Goal: Task Accomplishment & Management: Manage account settings

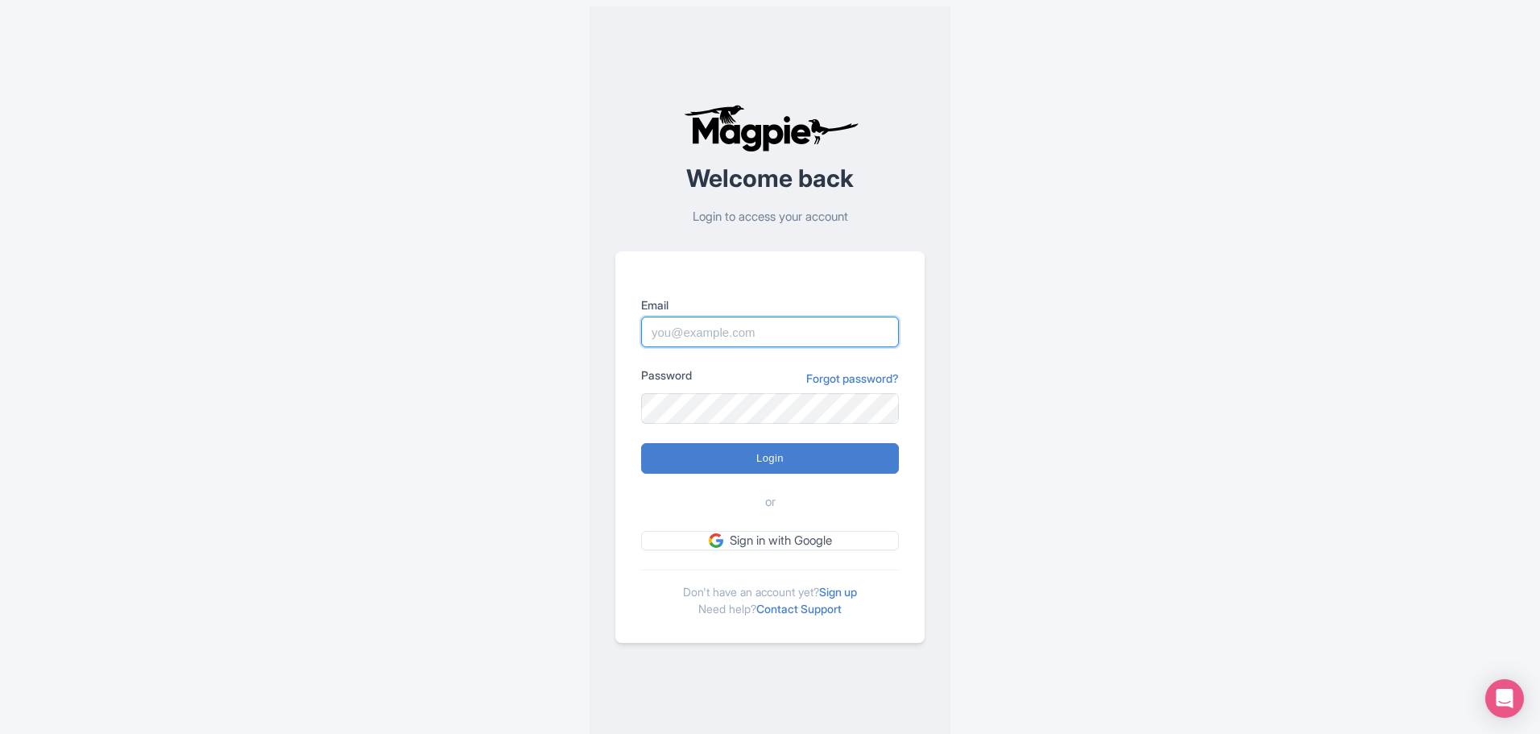
click at [745, 325] on input "Email" at bounding box center [770, 332] width 258 height 31
paste input "matt@grandcanyongroup.com"
type input "matt@grandcanyongroup.com"
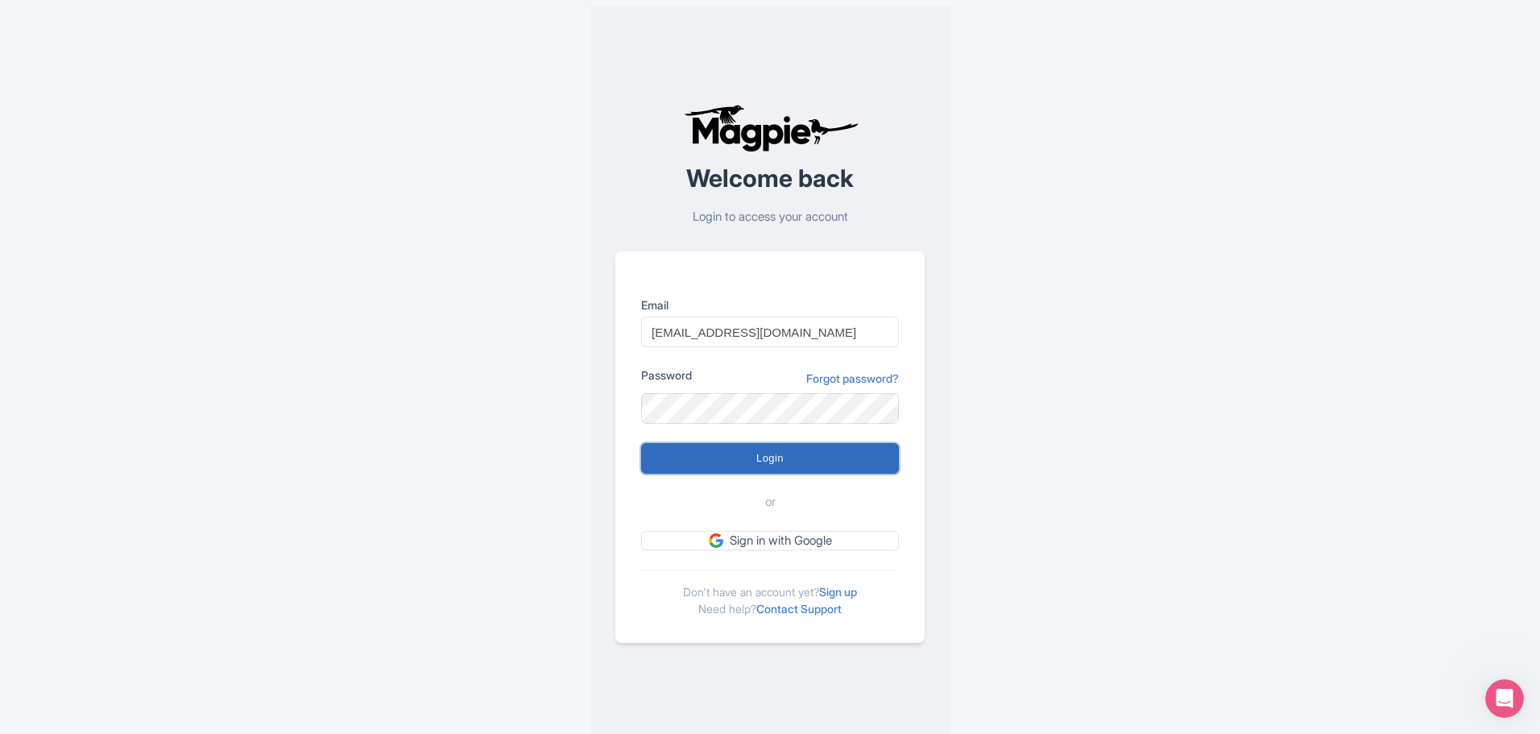
click at [703, 453] on input "Login" at bounding box center [770, 458] width 258 height 31
type input "Logging in..."
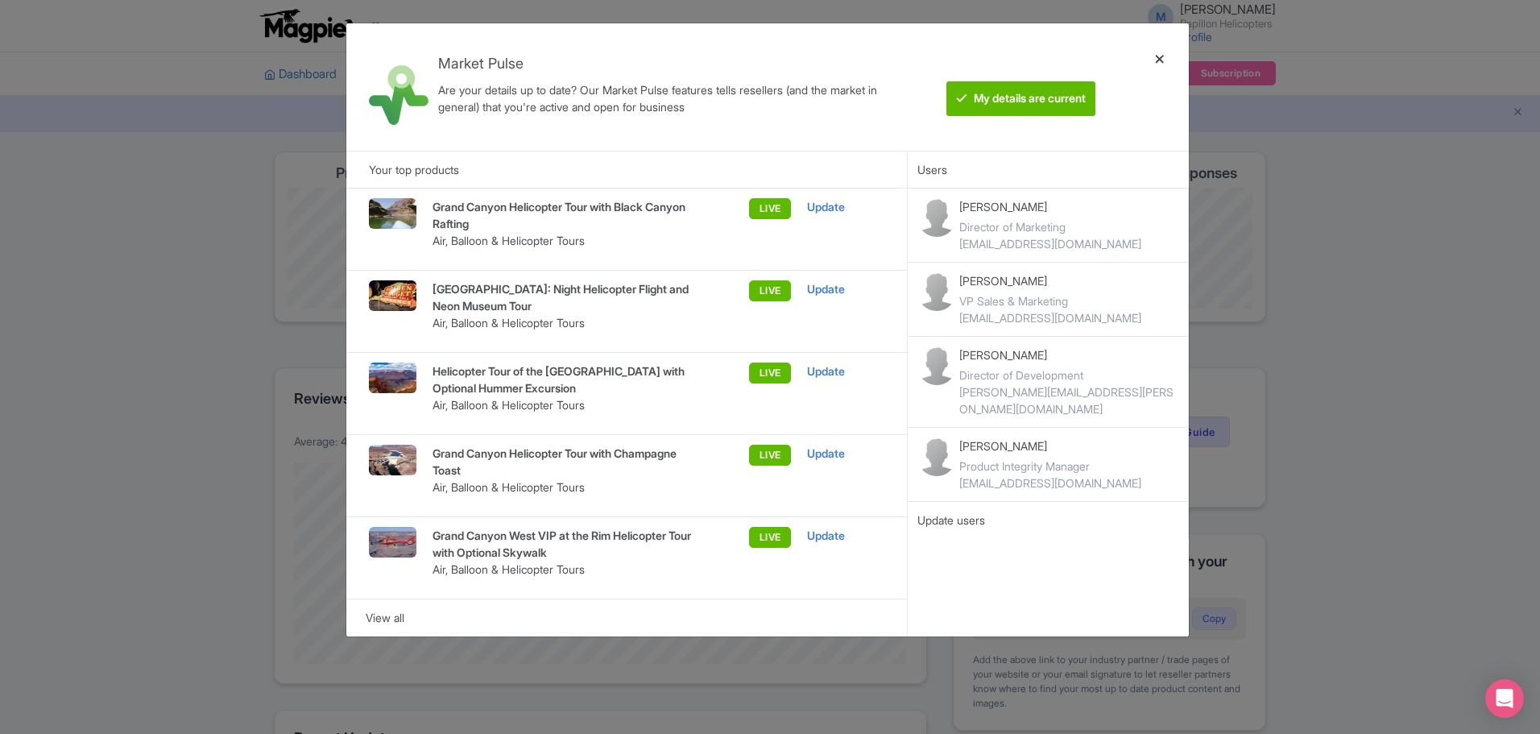
click at [1158, 52] on div at bounding box center [1160, 86] width 39 height 101
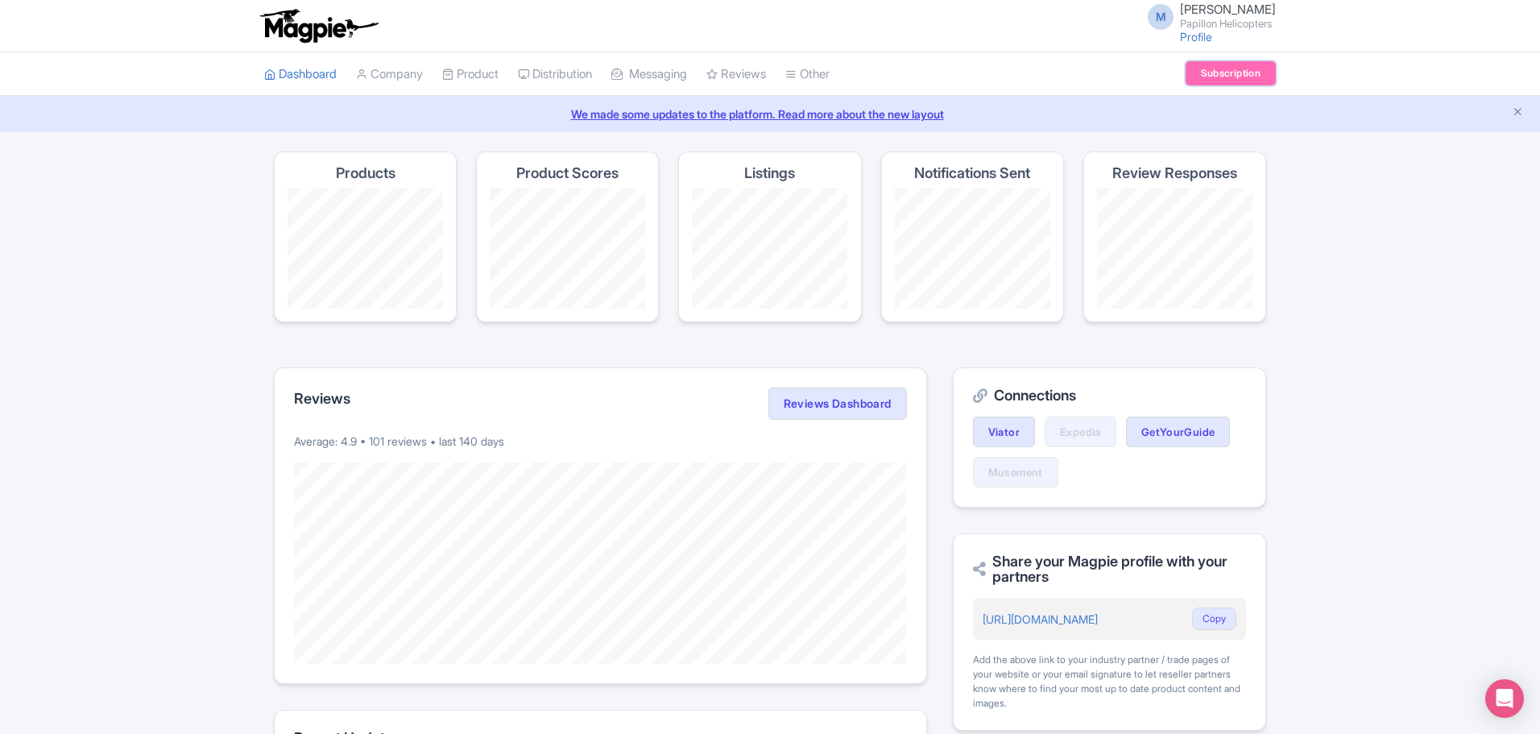
click at [1237, 68] on link "Subscription" at bounding box center [1231, 73] width 90 height 24
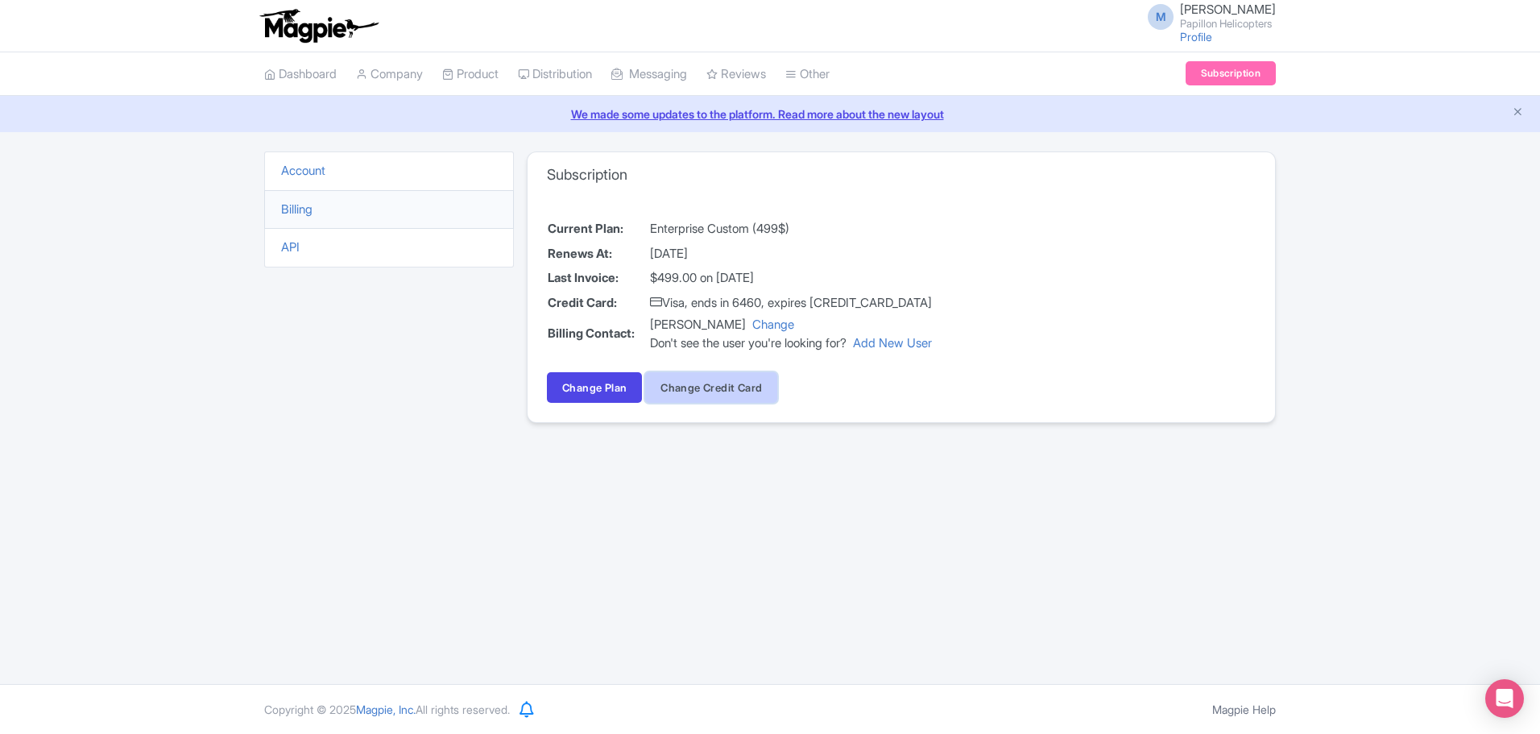
click at [713, 385] on button "Change Credit Card" at bounding box center [711, 387] width 132 height 31
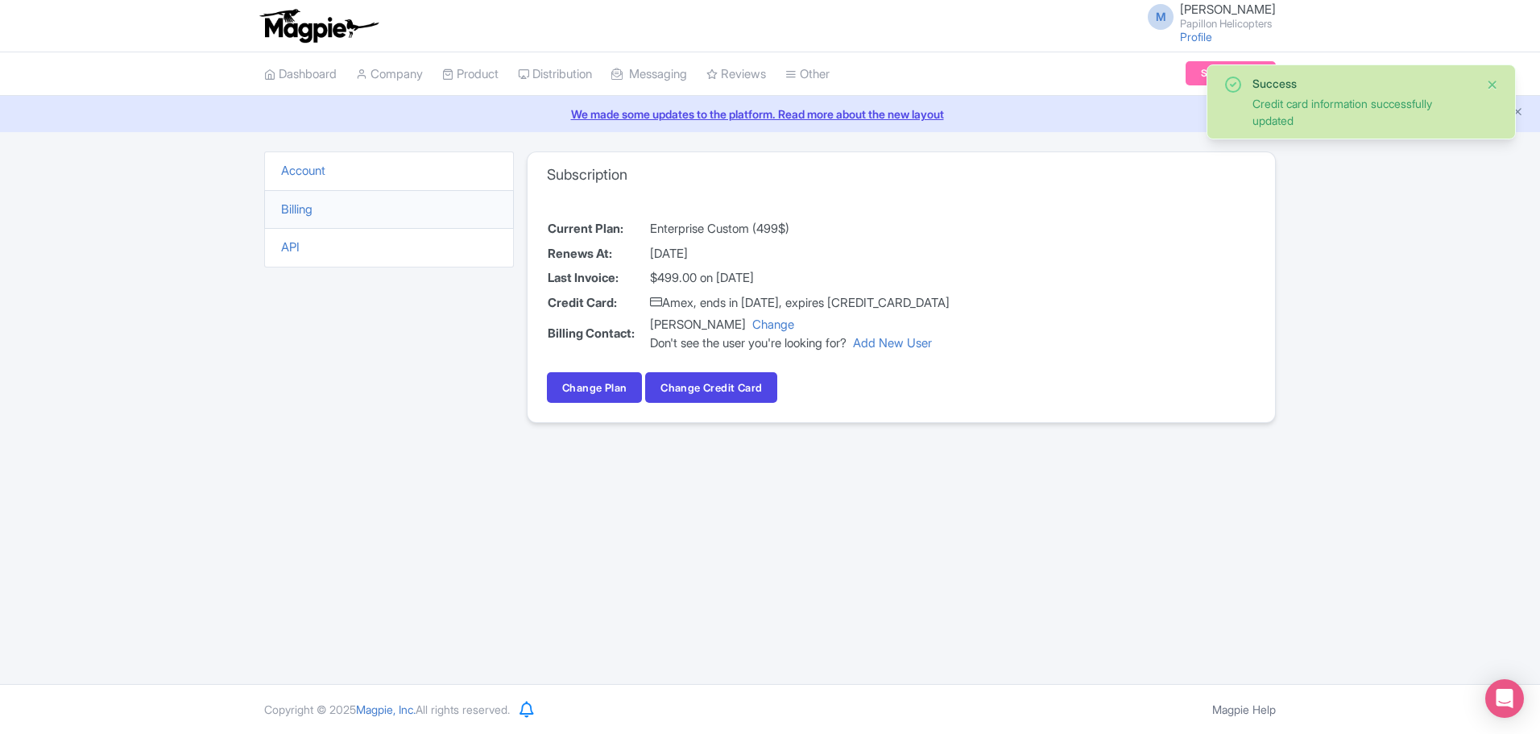
click at [1491, 80] on button "Close" at bounding box center [1492, 84] width 13 height 19
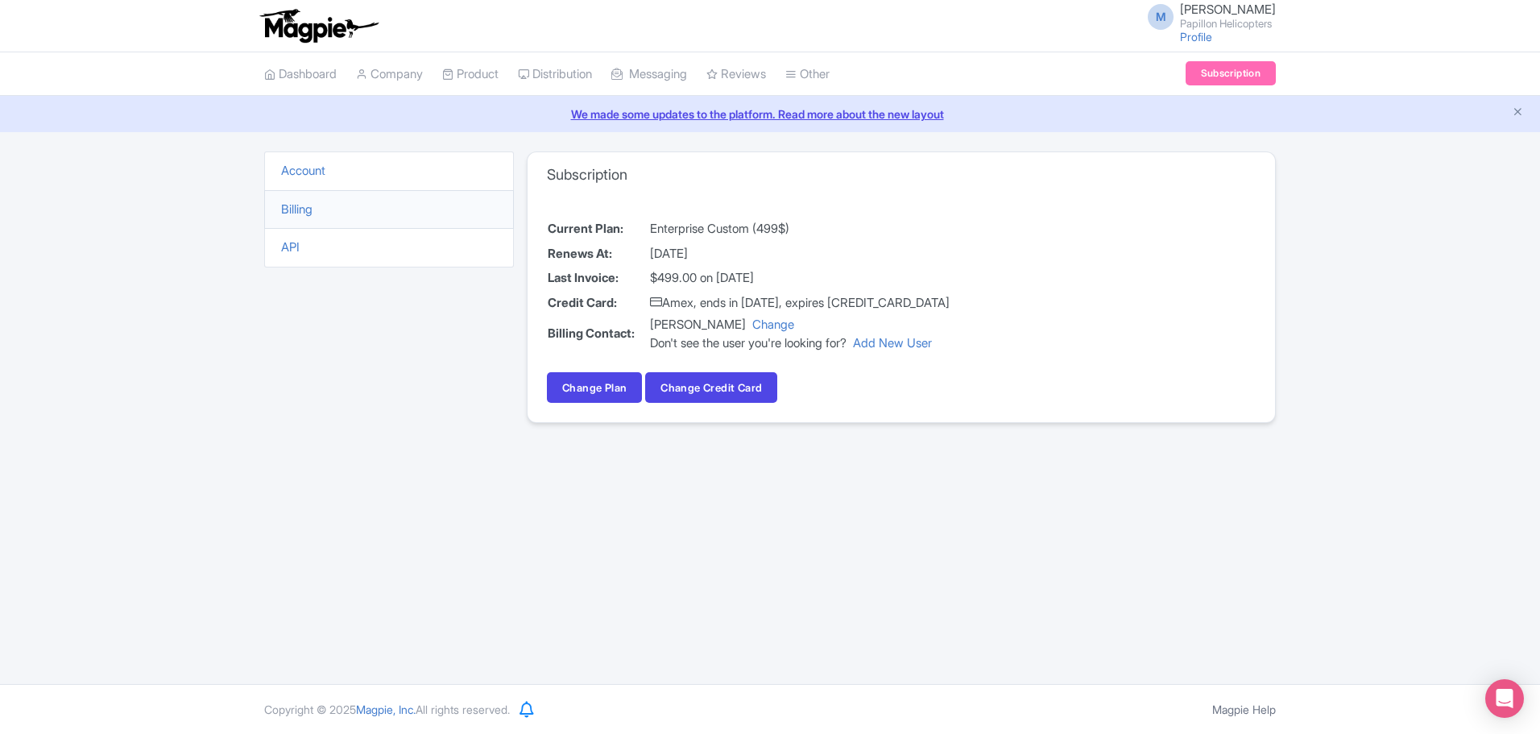
click at [1202, 6] on span "Matt Mette" at bounding box center [1228, 9] width 96 height 15
click at [1175, 124] on link "Sign out" at bounding box center [1198, 126] width 153 height 25
